Goal: Task Accomplishment & Management: Manage account settings

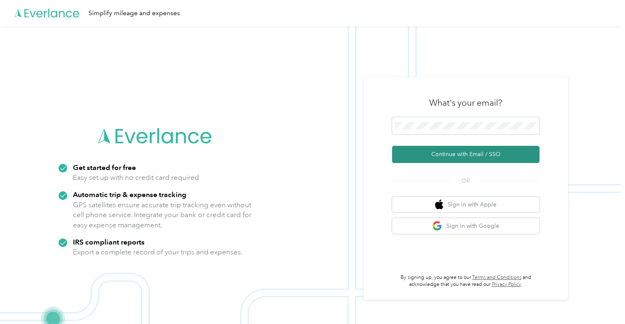
click at [464, 153] on button "Continue with Email / SSO" at bounding box center [465, 154] width 147 height 17
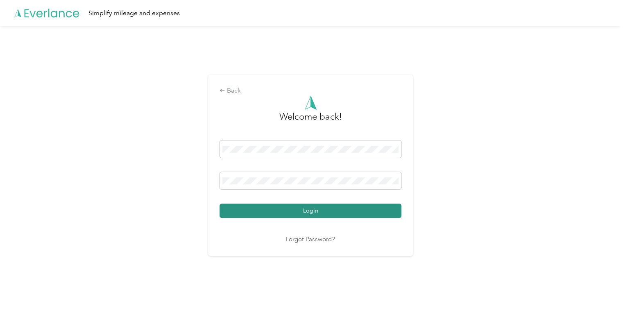
click at [324, 210] on button "Login" at bounding box center [311, 211] width 182 height 14
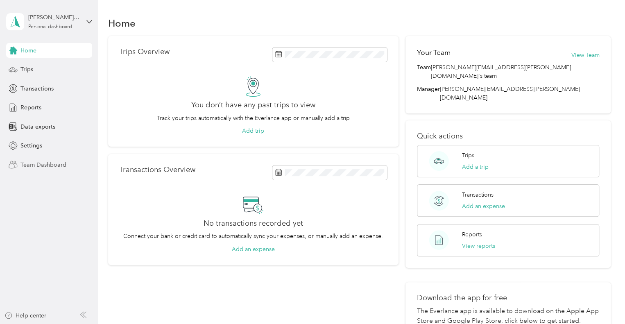
click at [18, 165] on div "Team Dashboard" at bounding box center [49, 164] width 86 height 15
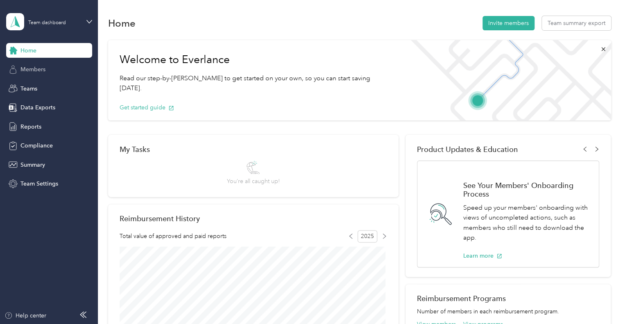
click at [31, 71] on span "Members" at bounding box center [32, 69] width 25 height 9
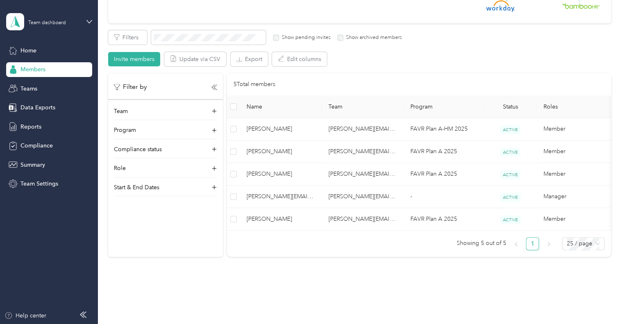
scroll to position [123, 0]
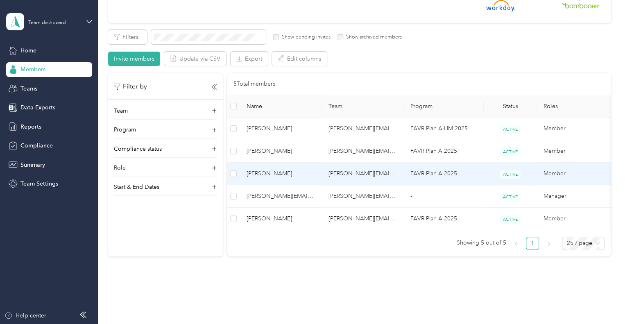
click at [291, 174] on span "[PERSON_NAME]" at bounding box center [281, 173] width 69 height 9
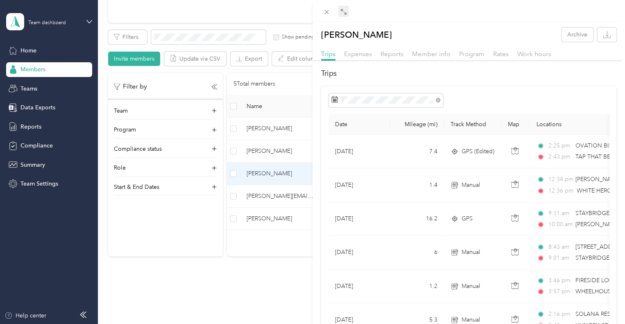
click at [343, 12] on icon at bounding box center [343, 12] width 7 height 7
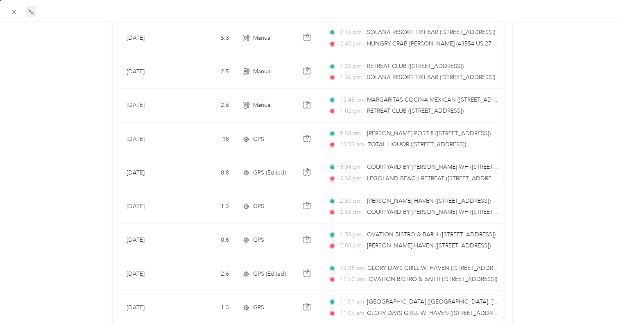
scroll to position [272, 0]
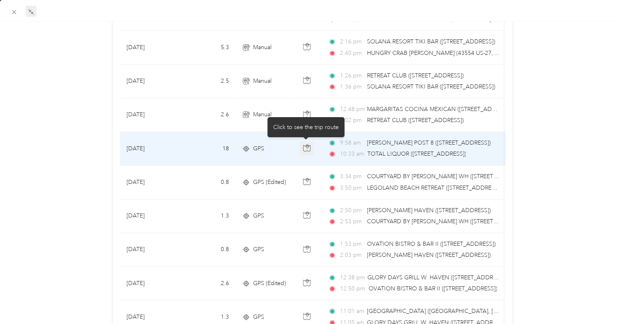
click at [306, 148] on icon "button" at bounding box center [306, 147] width 7 height 7
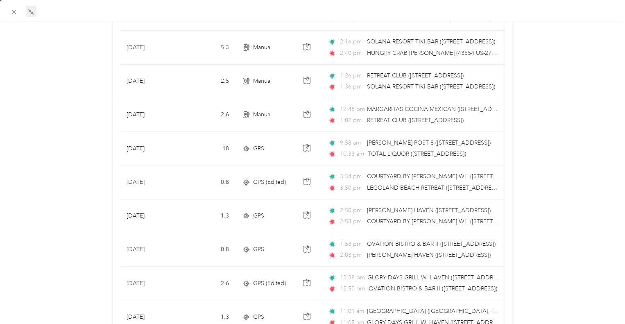
click at [540, 80] on div "[PERSON_NAME] Archive Trips Expenses Reports Member info Program Rates Work hou…" at bounding box center [312, 249] width 625 height 988
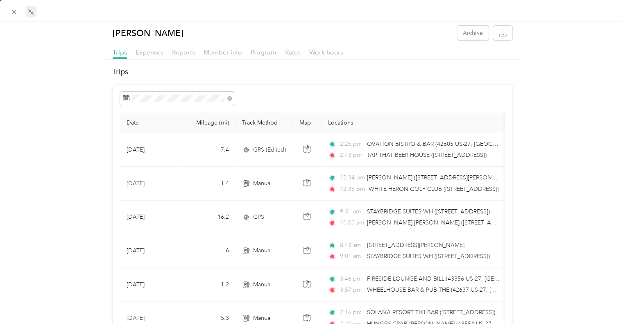
scroll to position [0, 0]
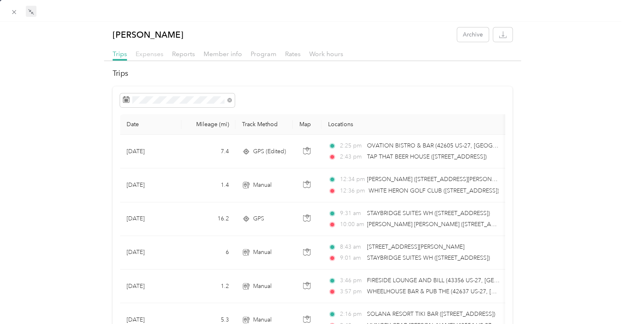
click at [152, 53] on span "Expenses" at bounding box center [150, 54] width 28 height 8
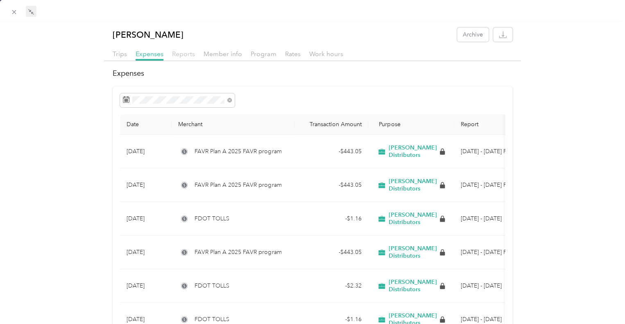
click at [181, 54] on span "Reports" at bounding box center [183, 54] width 23 height 8
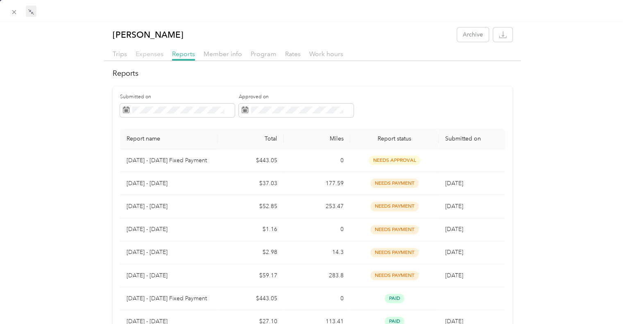
click at [141, 51] on span "Expenses" at bounding box center [150, 54] width 28 height 8
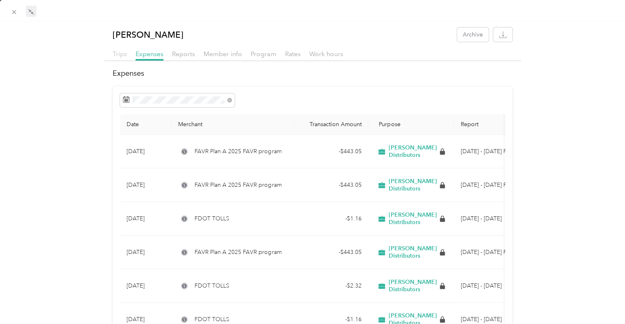
click at [122, 52] on span "Trips" at bounding box center [120, 54] width 14 height 8
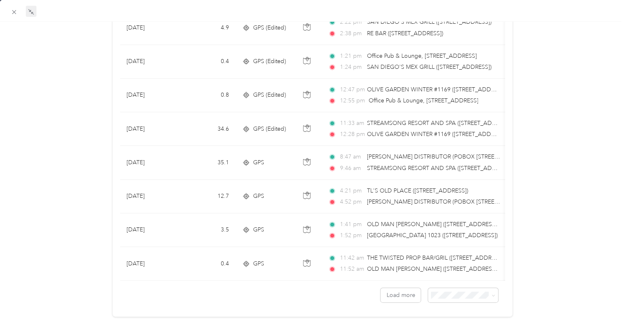
scroll to position [723, 0]
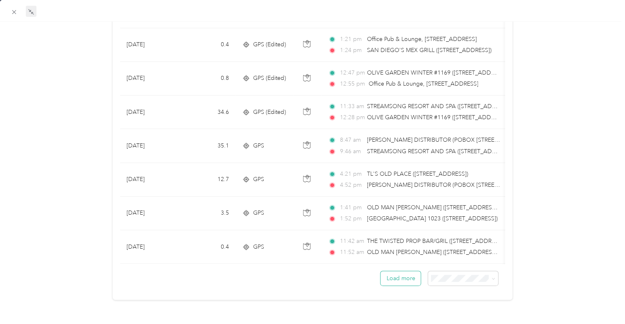
click at [408, 272] on button "Load more" at bounding box center [401, 278] width 40 height 14
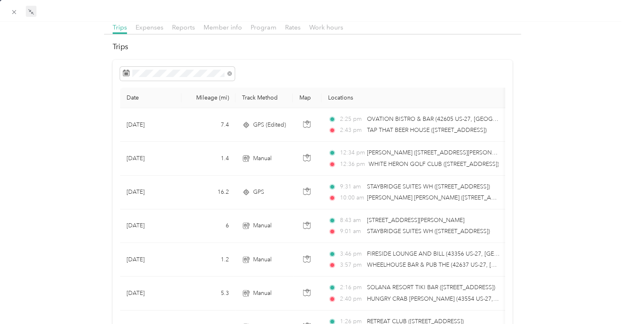
scroll to position [0, 0]
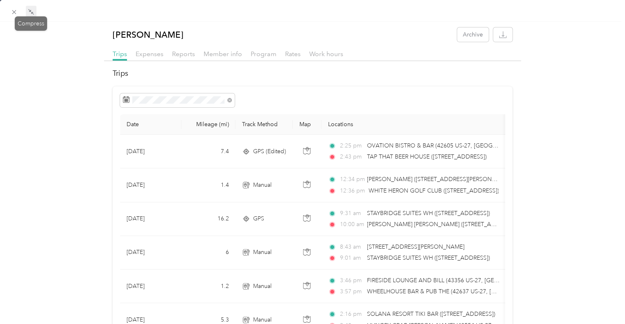
click at [32, 11] on icon at bounding box center [31, 12] width 7 height 7
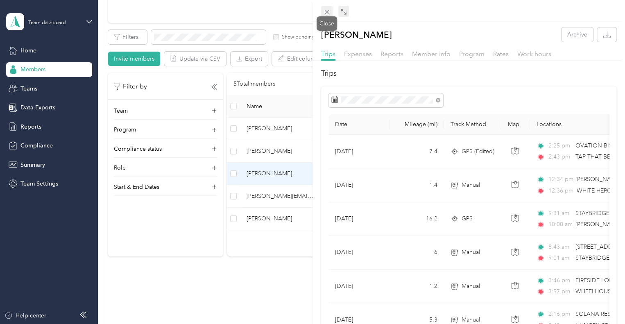
click at [329, 13] on icon at bounding box center [326, 12] width 7 height 7
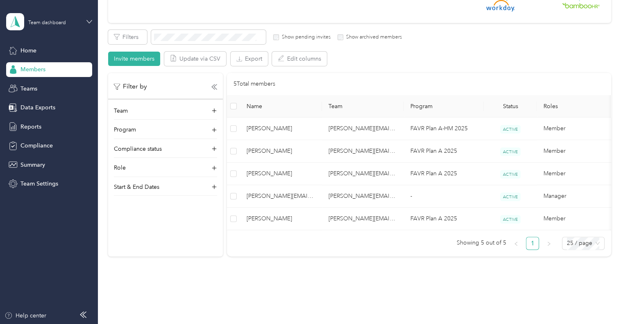
click at [91, 21] on icon at bounding box center [89, 22] width 6 height 6
click at [39, 104] on div "Log out" at bounding box center [139, 100] width 254 height 14
